Goal: Transaction & Acquisition: Purchase product/service

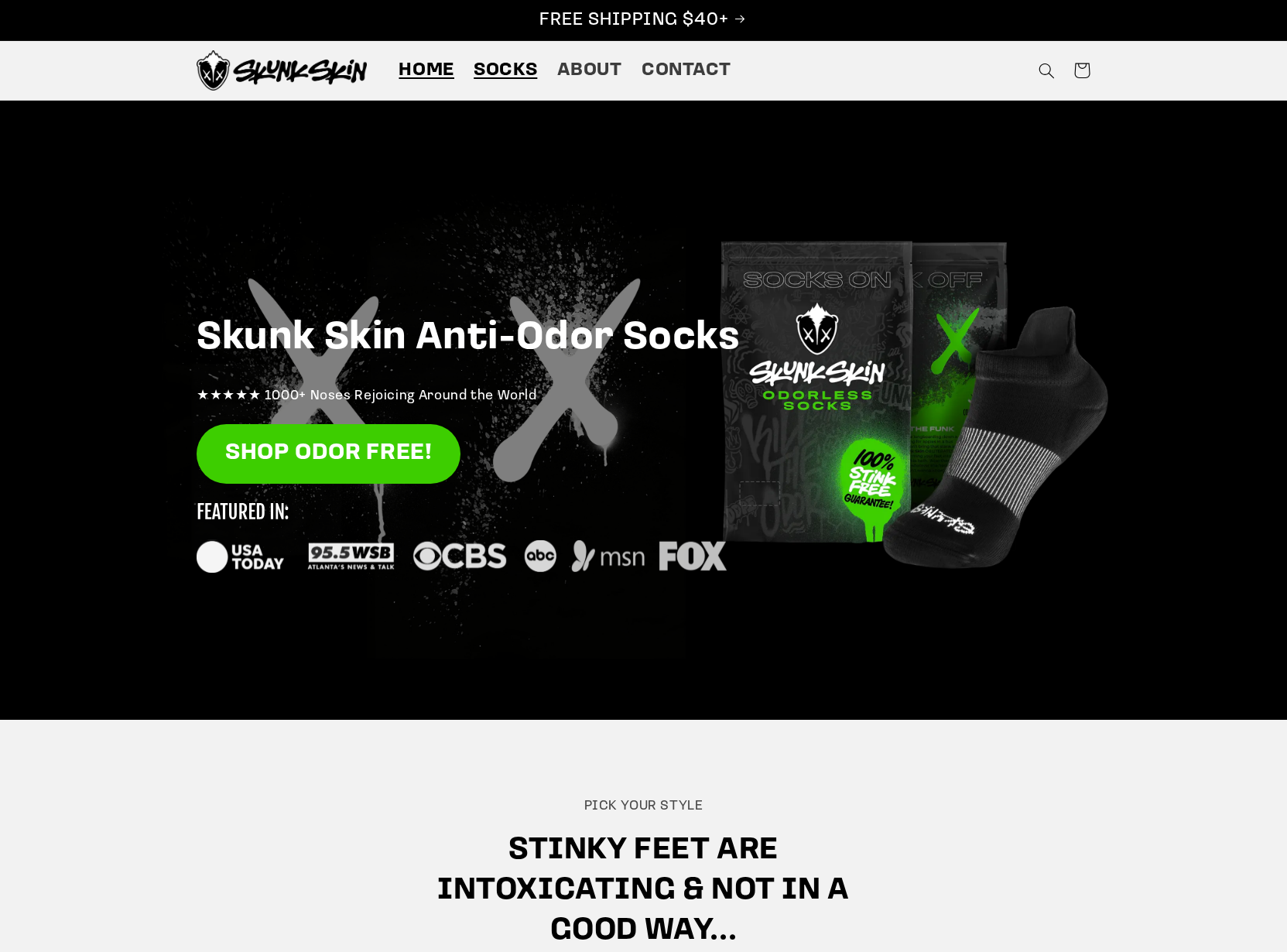
click at [507, 72] on span "Socks" at bounding box center [505, 70] width 64 height 24
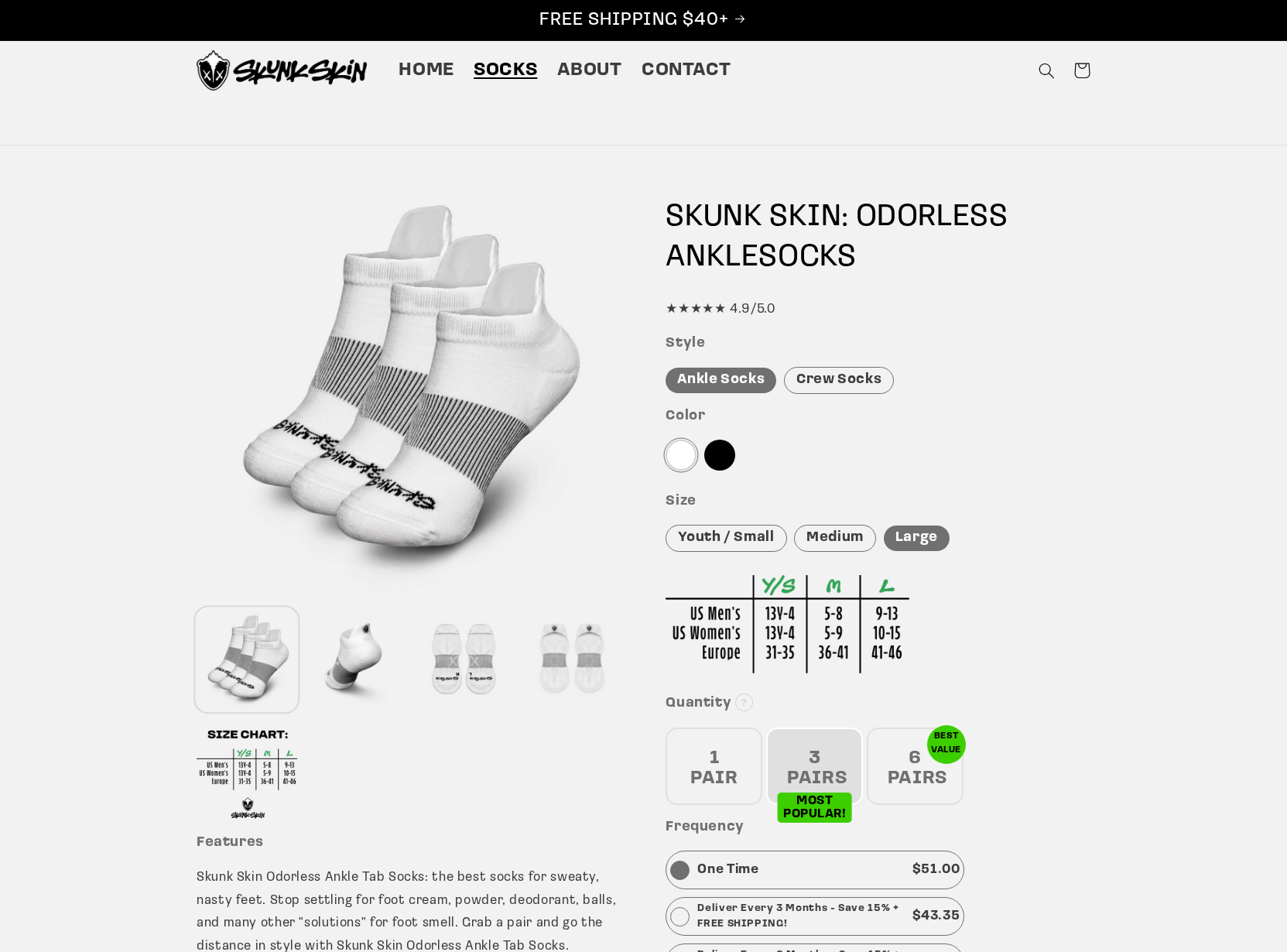
click at [849, 387] on div "Crew Socks" at bounding box center [839, 381] width 110 height 27
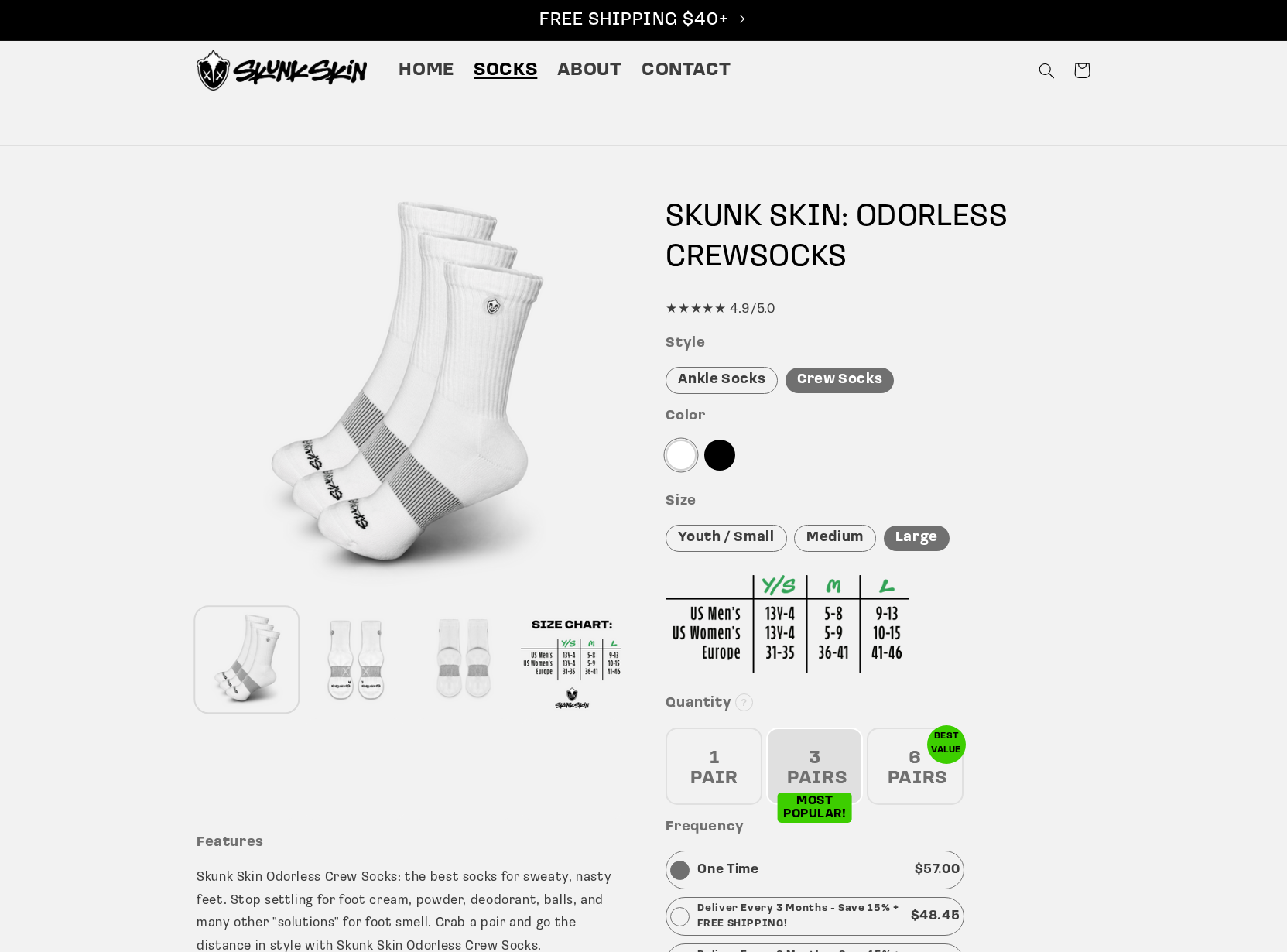
click at [733, 373] on div "Ankle Socks" at bounding box center [722, 381] width 112 height 27
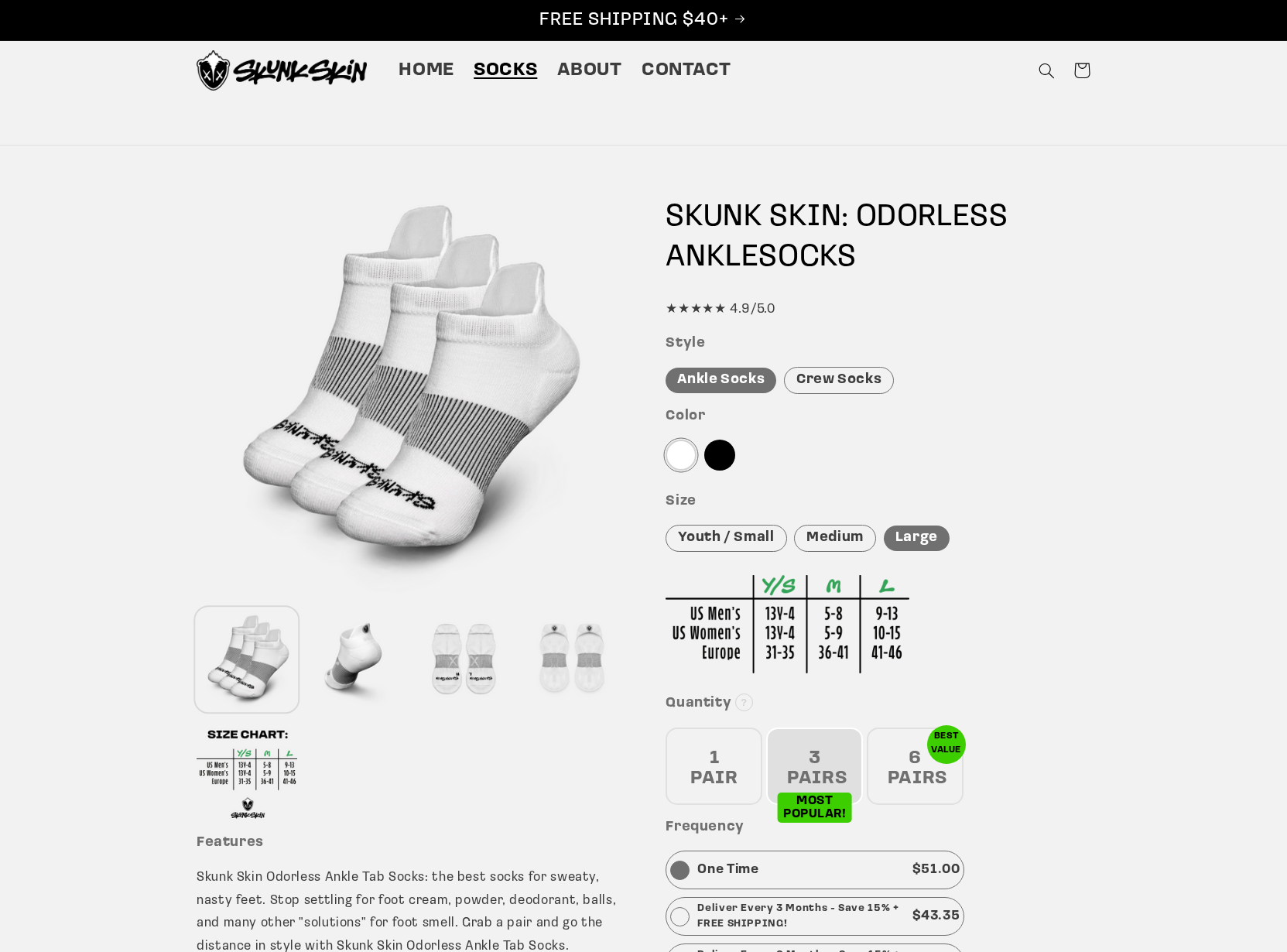
click at [725, 449] on div at bounding box center [720, 455] width 31 height 31
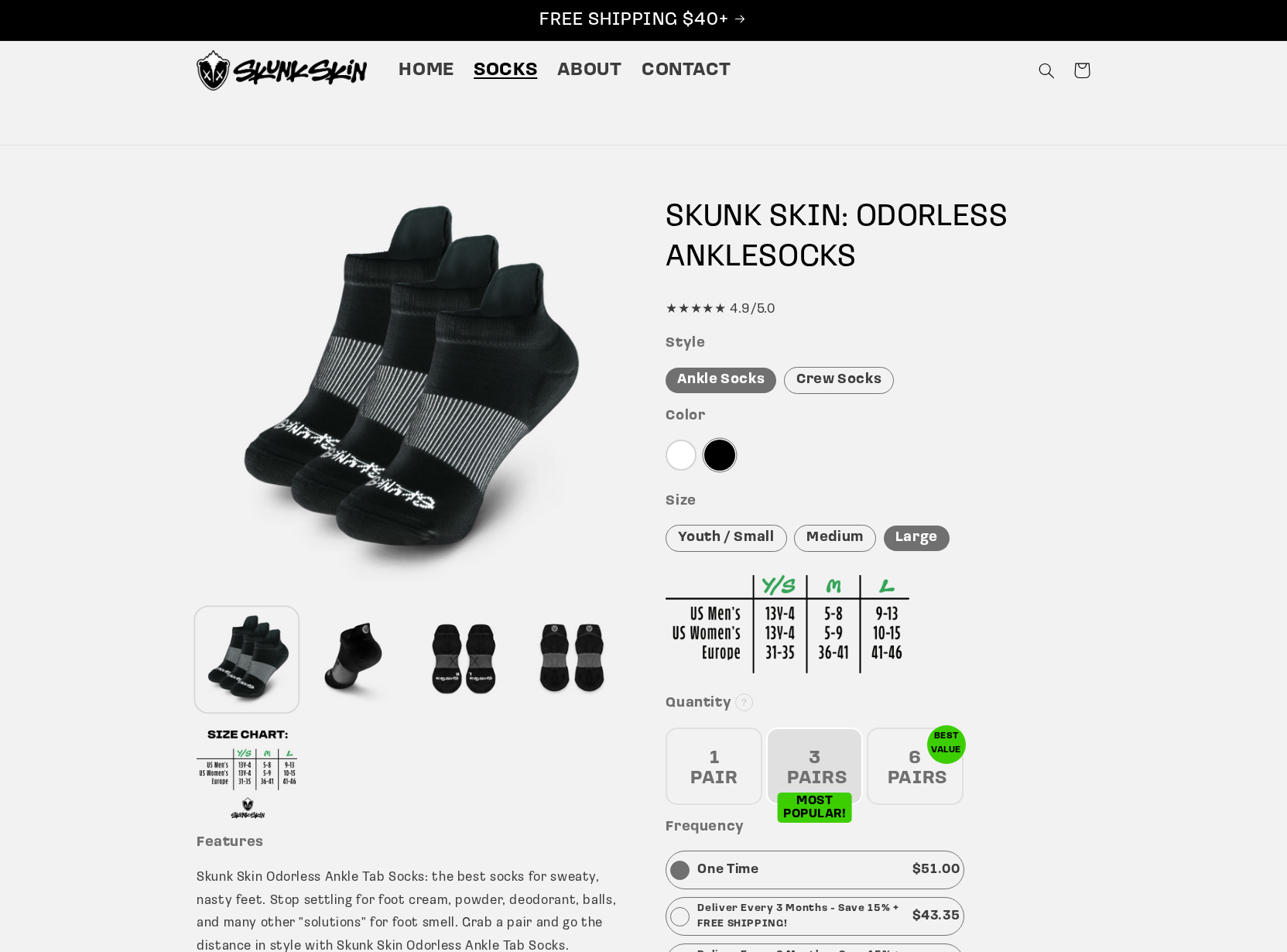
click at [687, 453] on div at bounding box center [681, 455] width 31 height 31
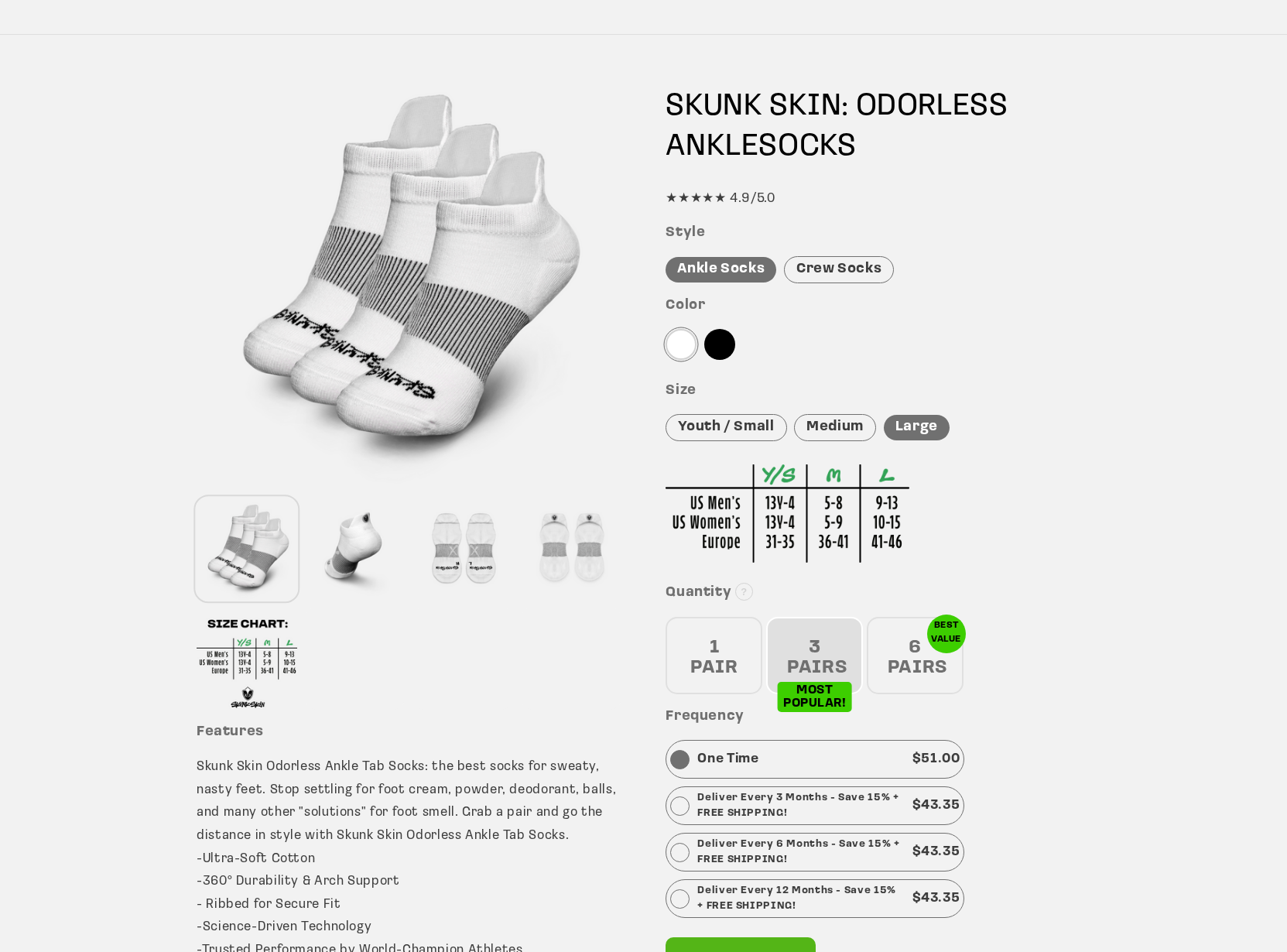
scroll to position [155, 0]
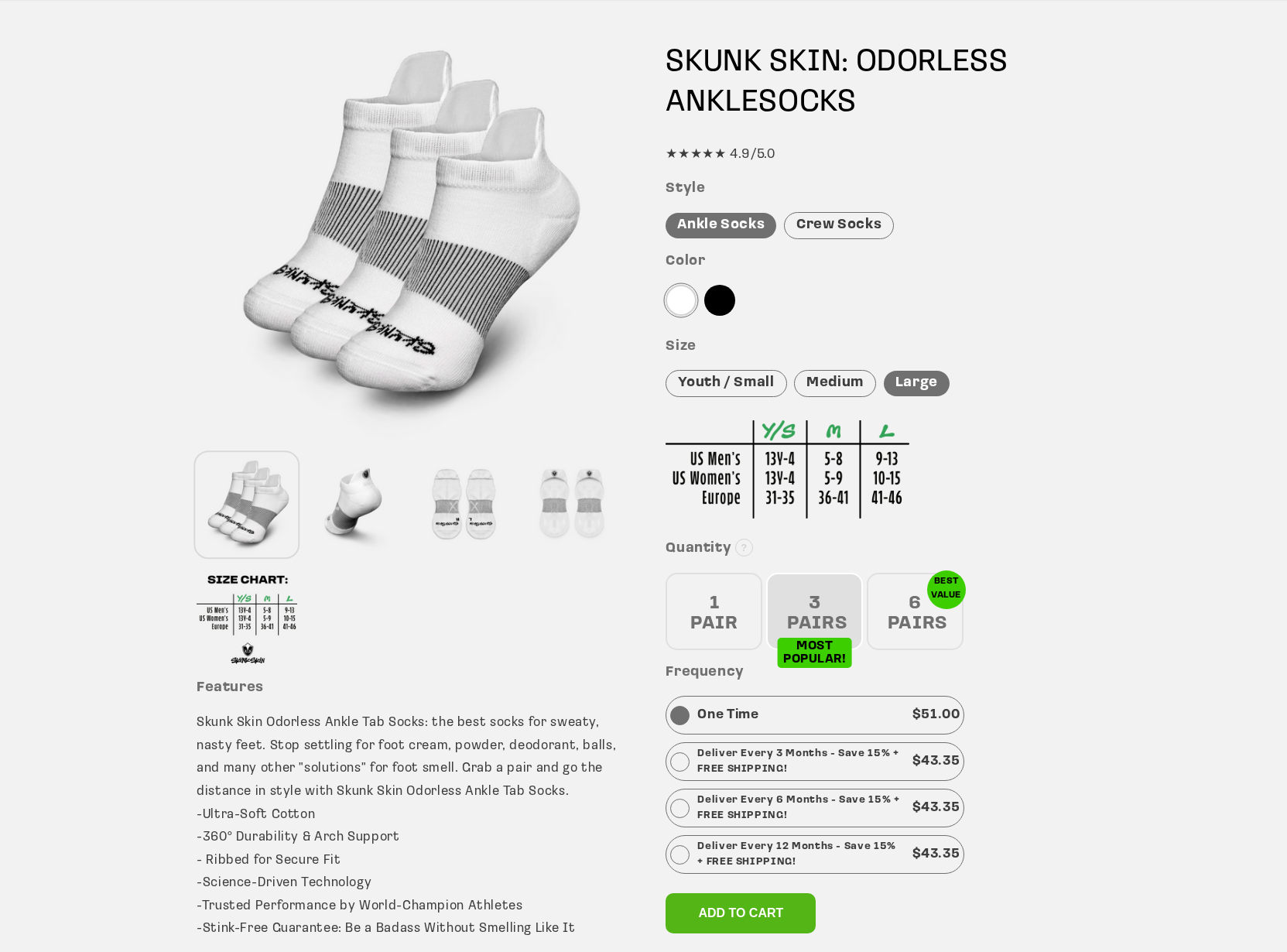
click at [721, 622] on div "1 PAIR" at bounding box center [715, 611] width 97 height 77
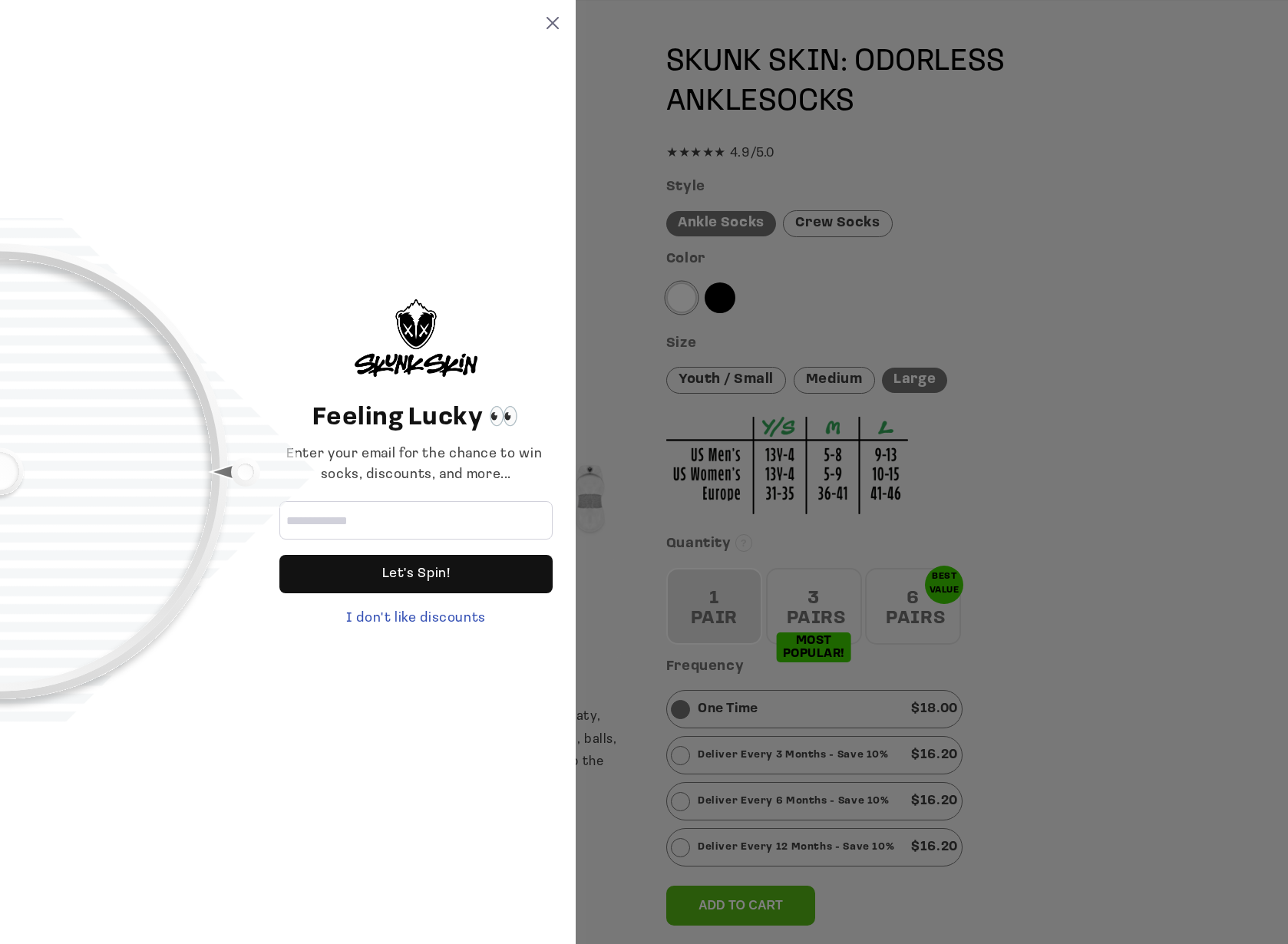
click at [825, 601] on div "Feeling Lucky 👀 Enter your email for the chance to win socks, discounts, and mo…" at bounding box center [644, 472] width 1288 height 944
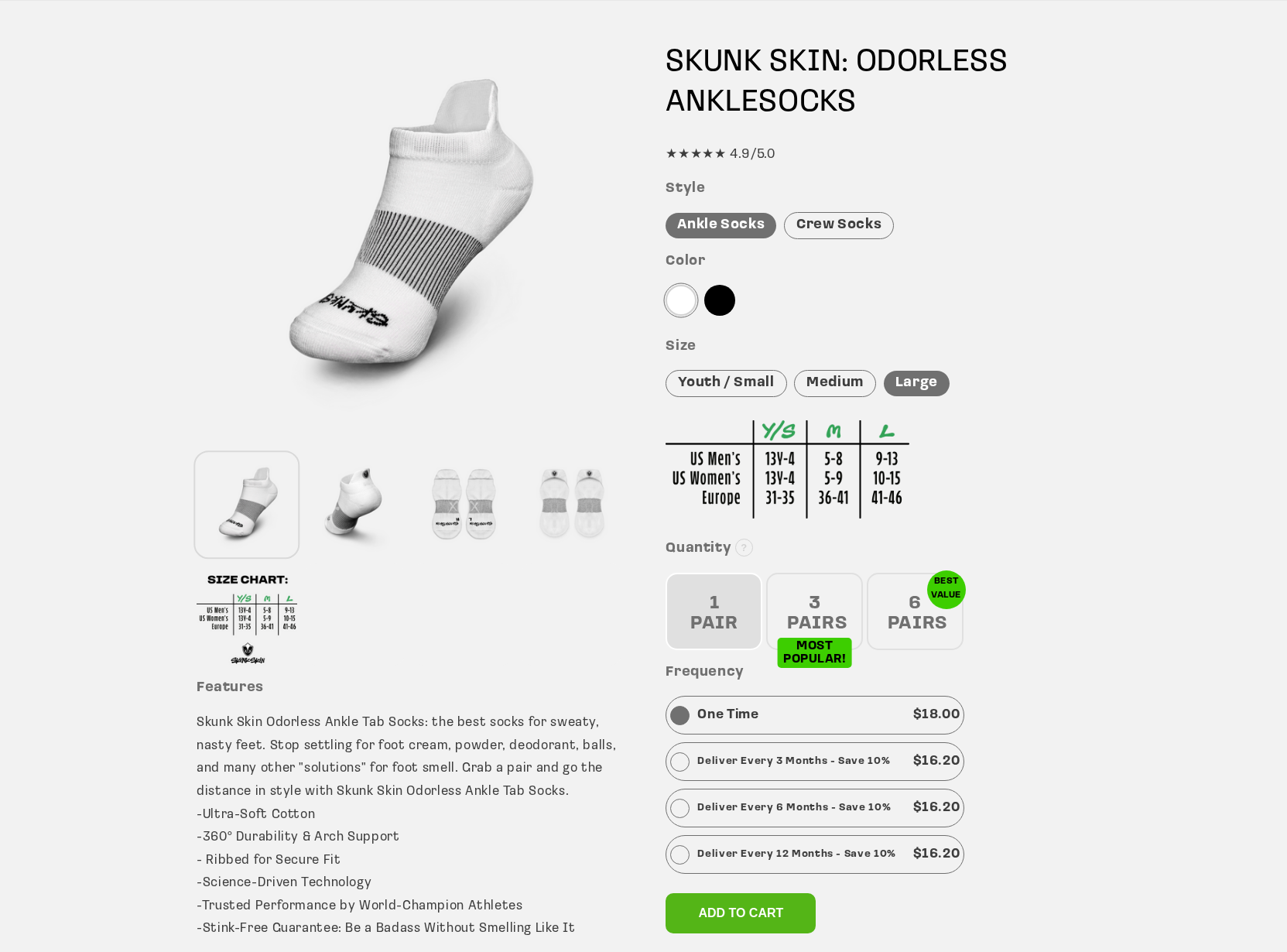
click at [820, 612] on div "3 PAIRS" at bounding box center [814, 611] width 97 height 77
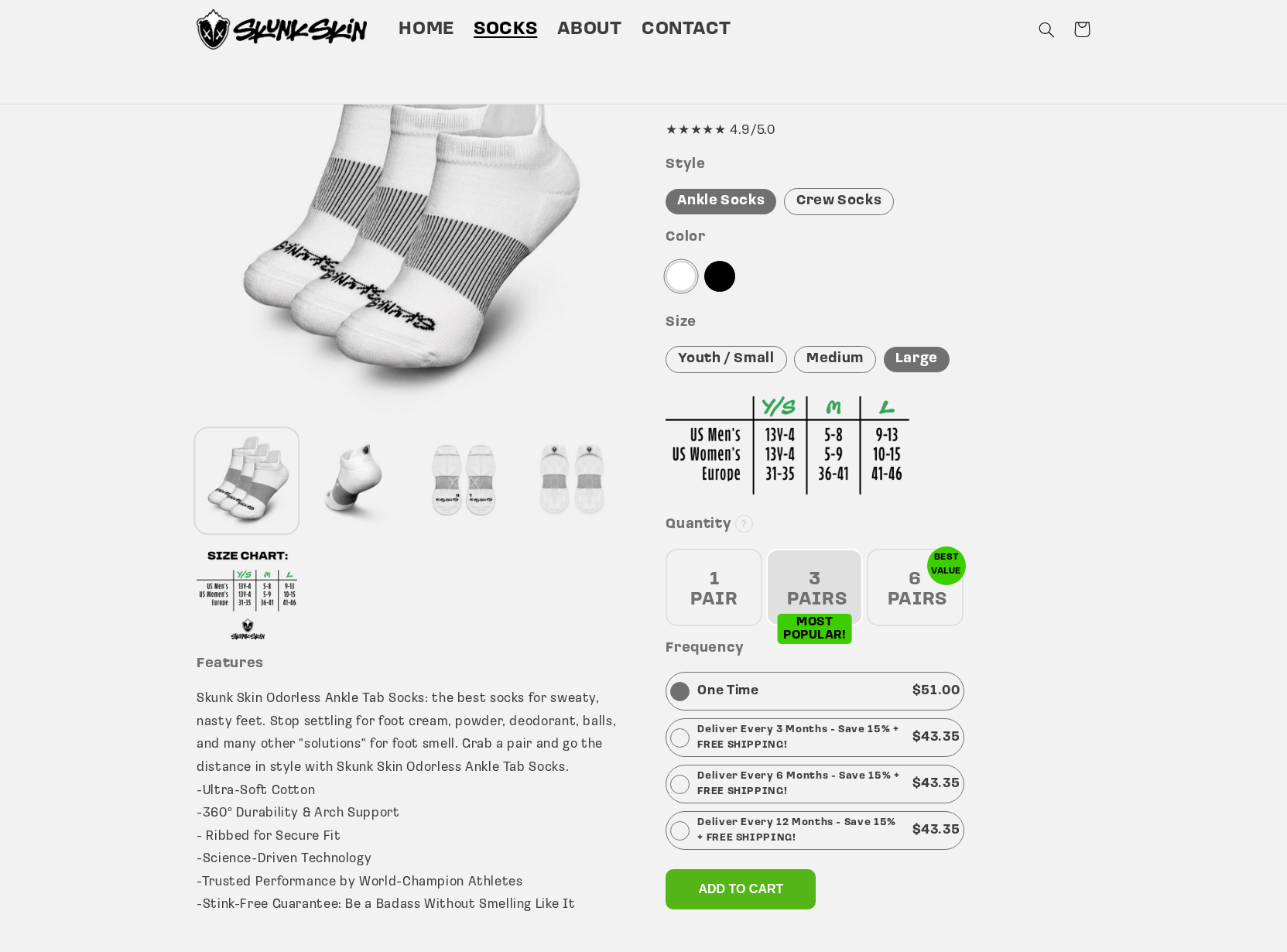
scroll to position [0, 0]
